Goal: Task Accomplishment & Management: Use online tool/utility

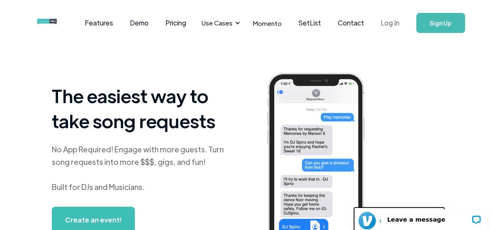
click at [387, 21] on link "Log In" at bounding box center [389, 22] width 35 height 29
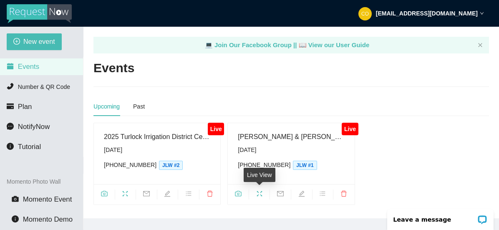
click at [260, 192] on icon "fullscreen" at bounding box center [259, 193] width 7 height 7
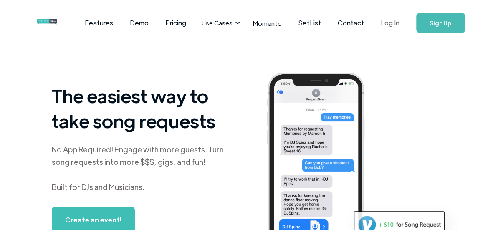
click at [384, 24] on link "Log In" at bounding box center [389, 22] width 35 height 29
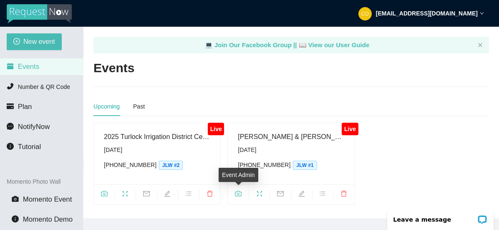
click at [238, 191] on icon "camera" at bounding box center [238, 193] width 7 height 7
